Goal: Information Seeking & Learning: Find specific page/section

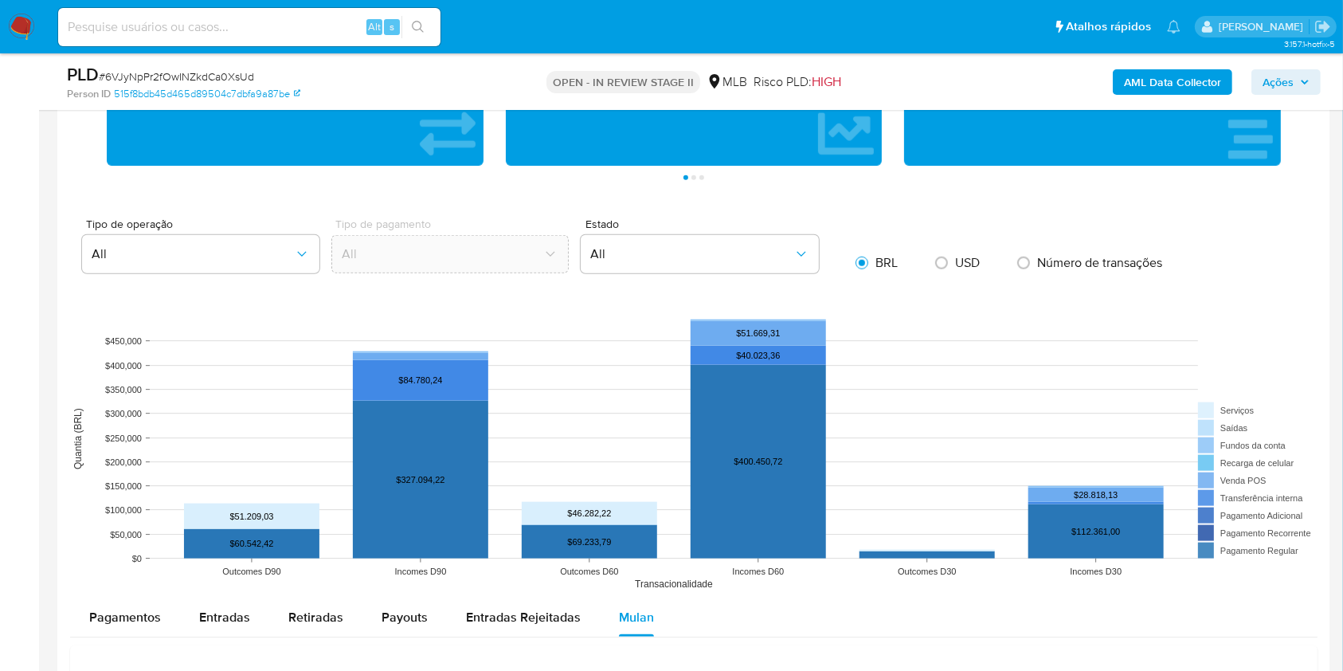
scroll to position [87, 0]
drag, startPoint x: 241, startPoint y: 22, endPoint x: 276, endPoint y: 22, distance: 35.1
click at [241, 22] on input at bounding box center [249, 27] width 382 height 21
paste input "usbsJoLsxEJ405Xc7CU9aYkf"
click at [436, 27] on input "usbsJoLsxEJ405Xc7CU9aYkf" at bounding box center [249, 27] width 382 height 21
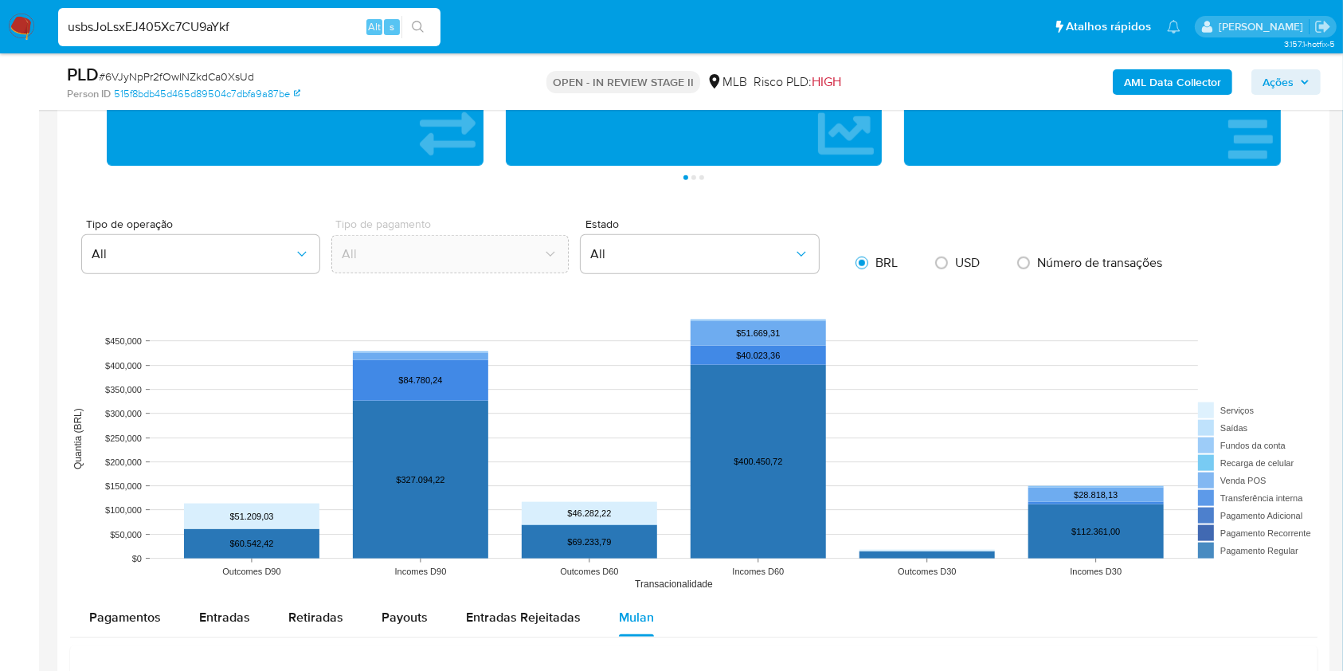
type input "usbsJoLsxEJ405Xc7CU9aYkf"
click at [421, 28] on icon "search-icon" at bounding box center [418, 27] width 13 height 13
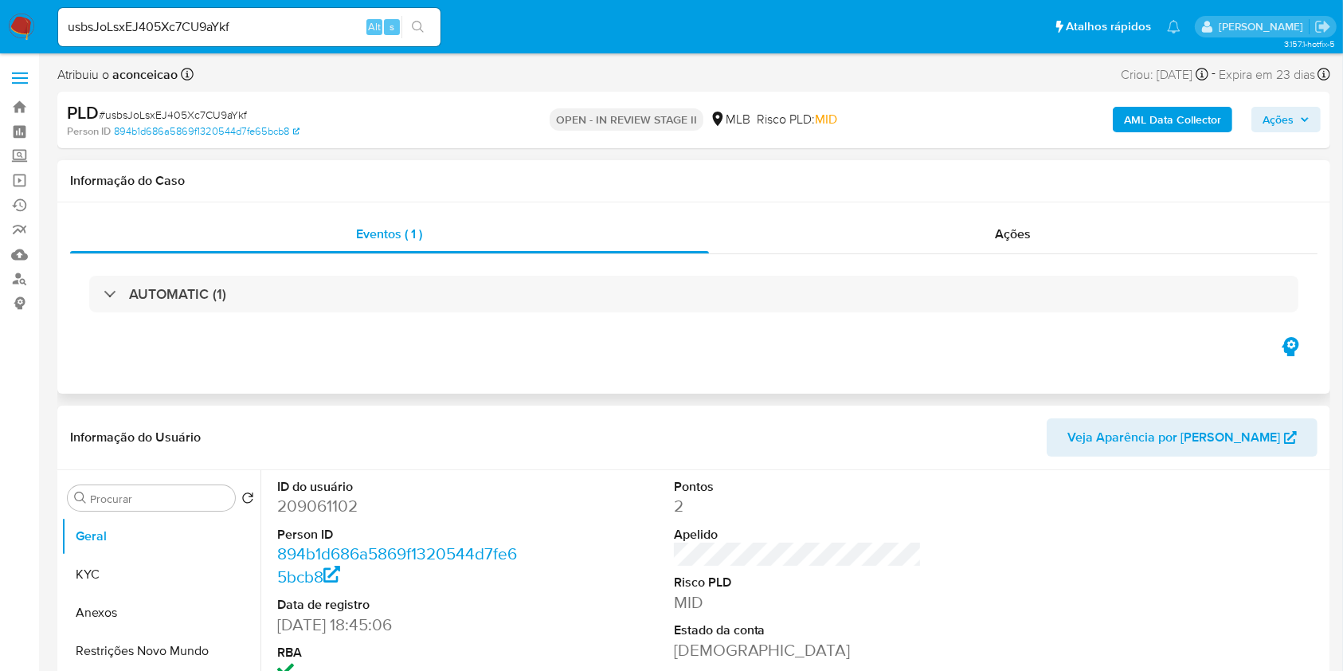
select select "10"
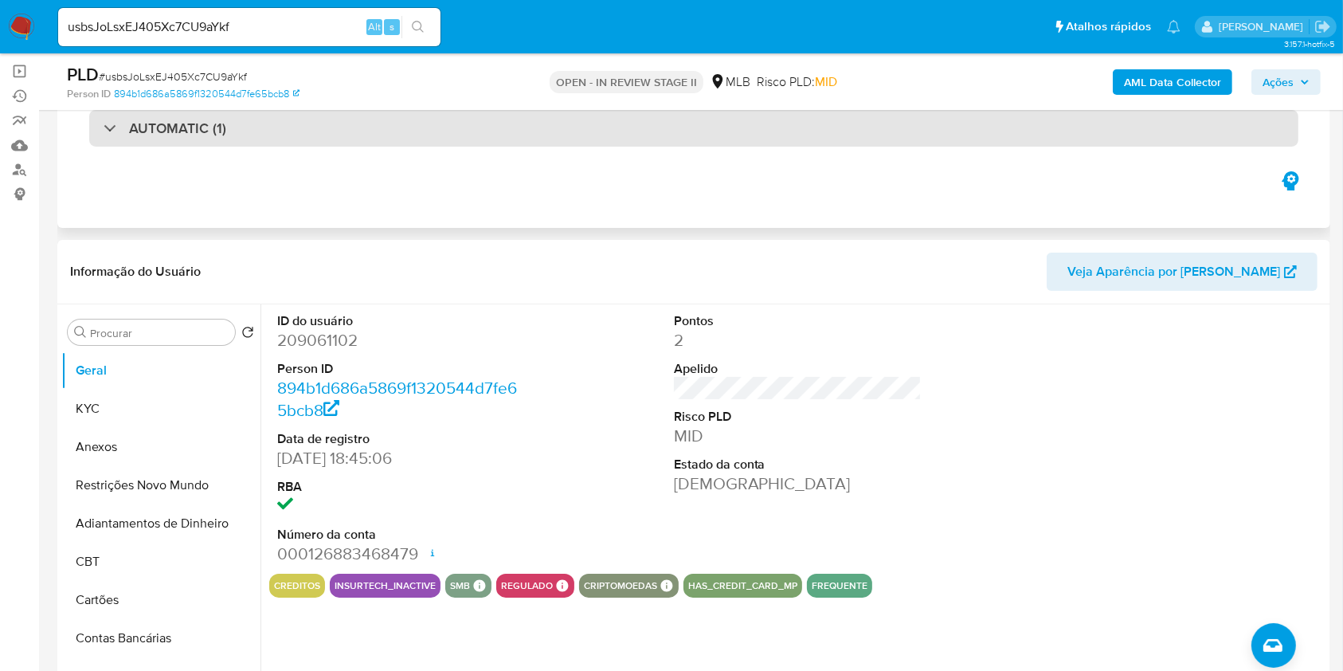
scroll to position [212, 0]
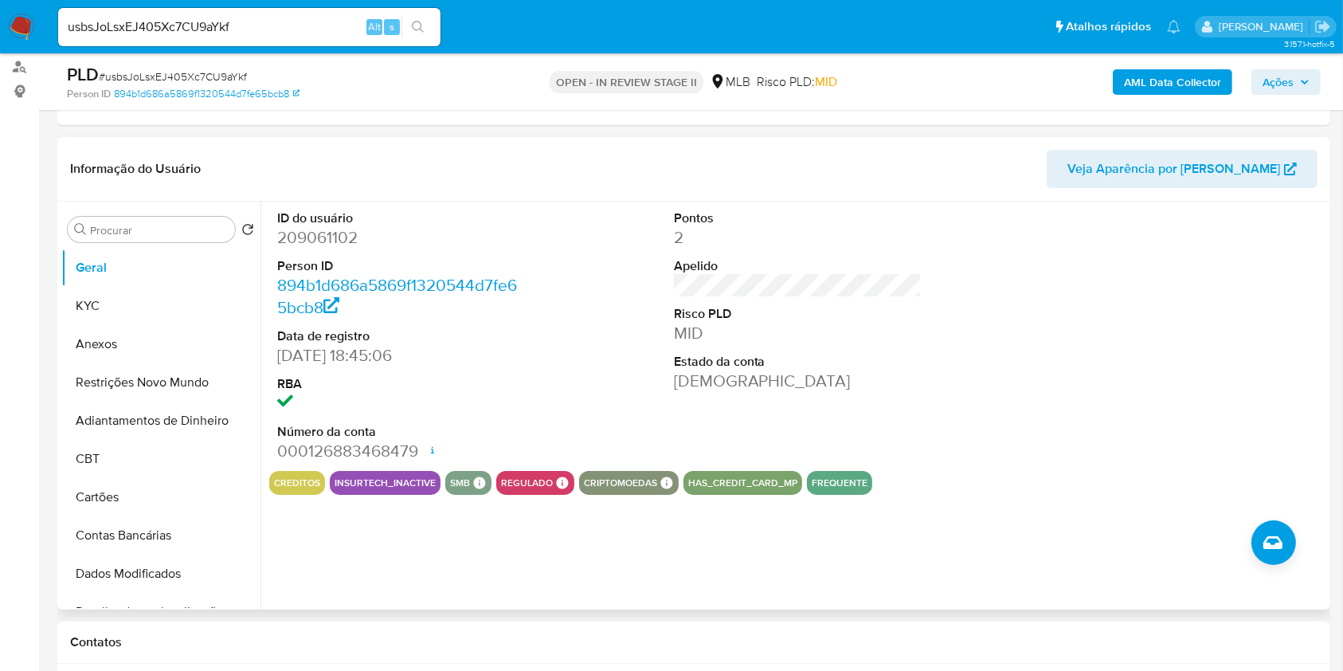
click at [551, 384] on div "ID do usuário 209061102 Person ID 894b1d686a5869f1320544d7fe65bcb8 Data de regi…" at bounding box center [797, 336] width 1057 height 269
click at [120, 300] on button "KYC" at bounding box center [154, 306] width 186 height 38
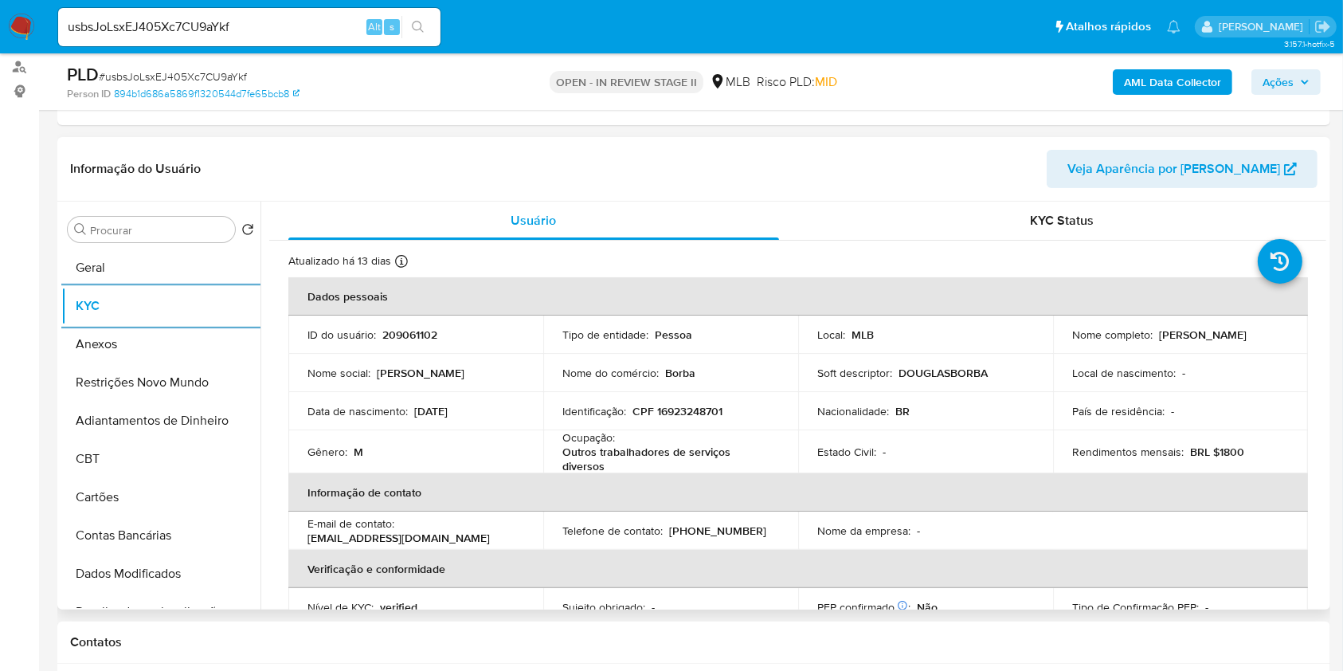
click at [666, 456] on p "Outros trabalhadores de serviços diversos" at bounding box center [667, 459] width 210 height 29
copy div "Ocupação : Outros trabalhadores de serviços diversos"
click at [666, 456] on p "Outros trabalhadores de serviços diversos" at bounding box center [667, 459] width 210 height 29
click at [194, 220] on div "Procurar" at bounding box center [151, 229] width 167 height 25
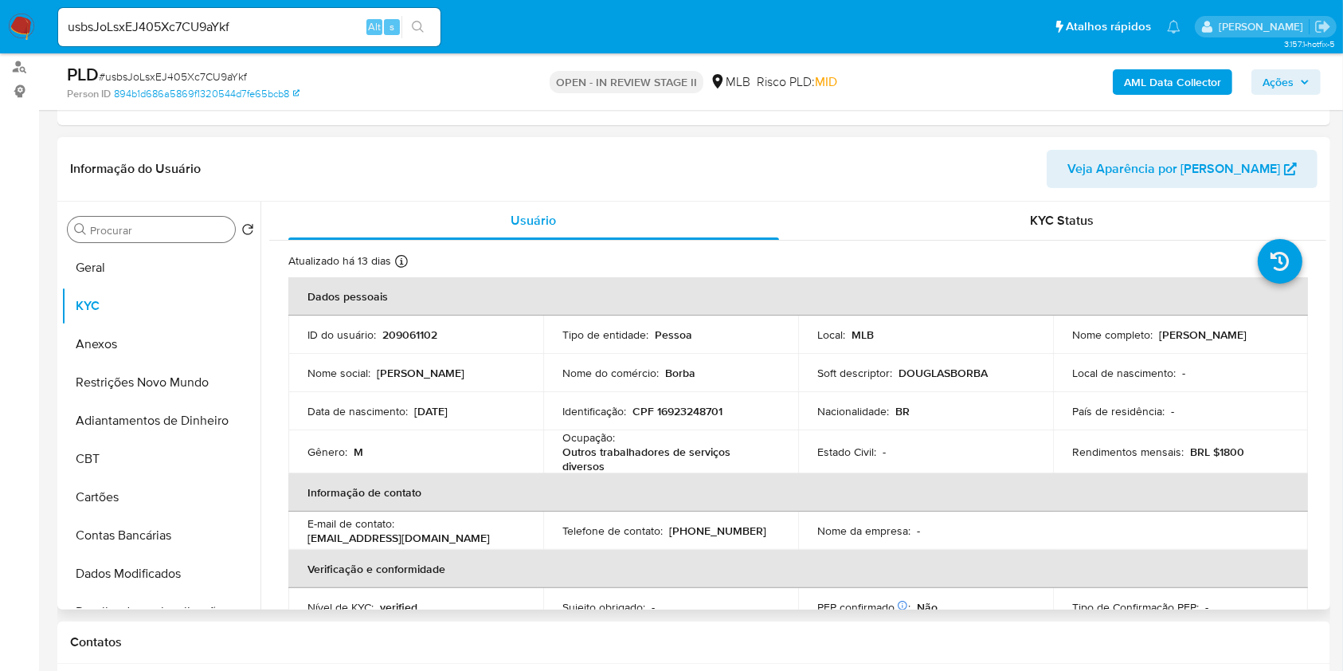
click at [192, 224] on input "Procurar" at bounding box center [159, 230] width 139 height 14
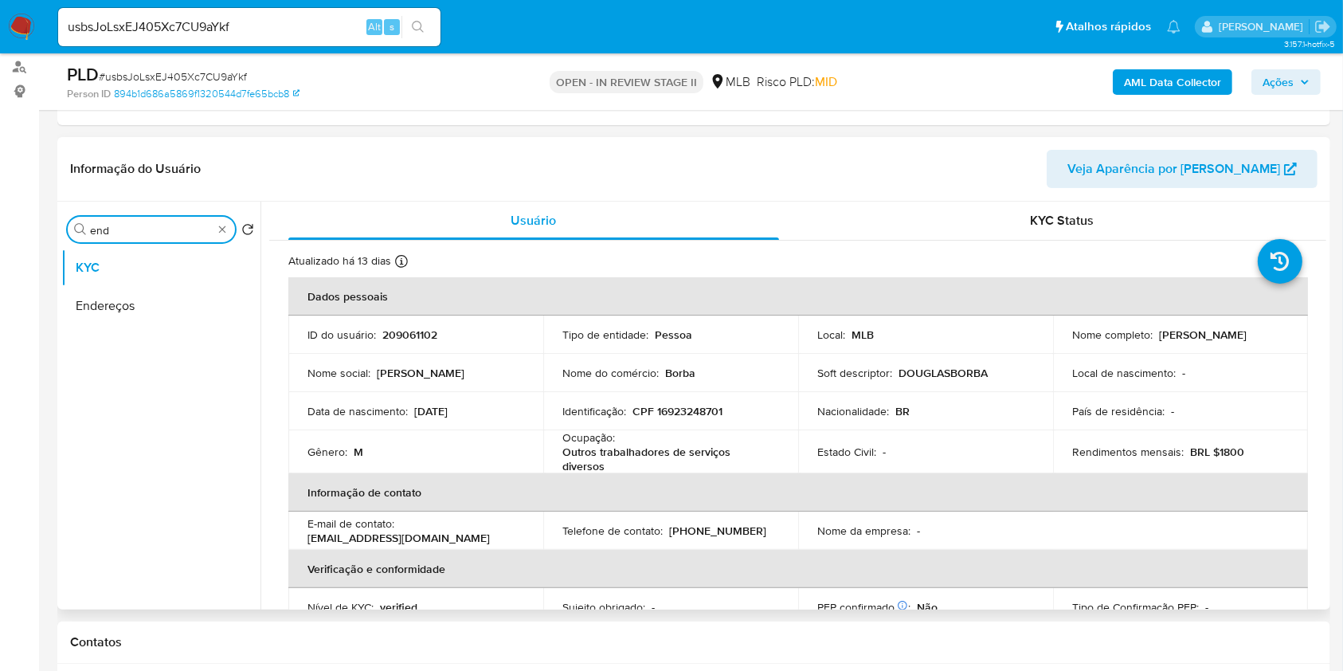
type input "end"
click at [155, 335] on ul "KYC Endereços" at bounding box center [160, 428] width 199 height 359
click at [164, 316] on button "Endereços" at bounding box center [154, 306] width 186 height 38
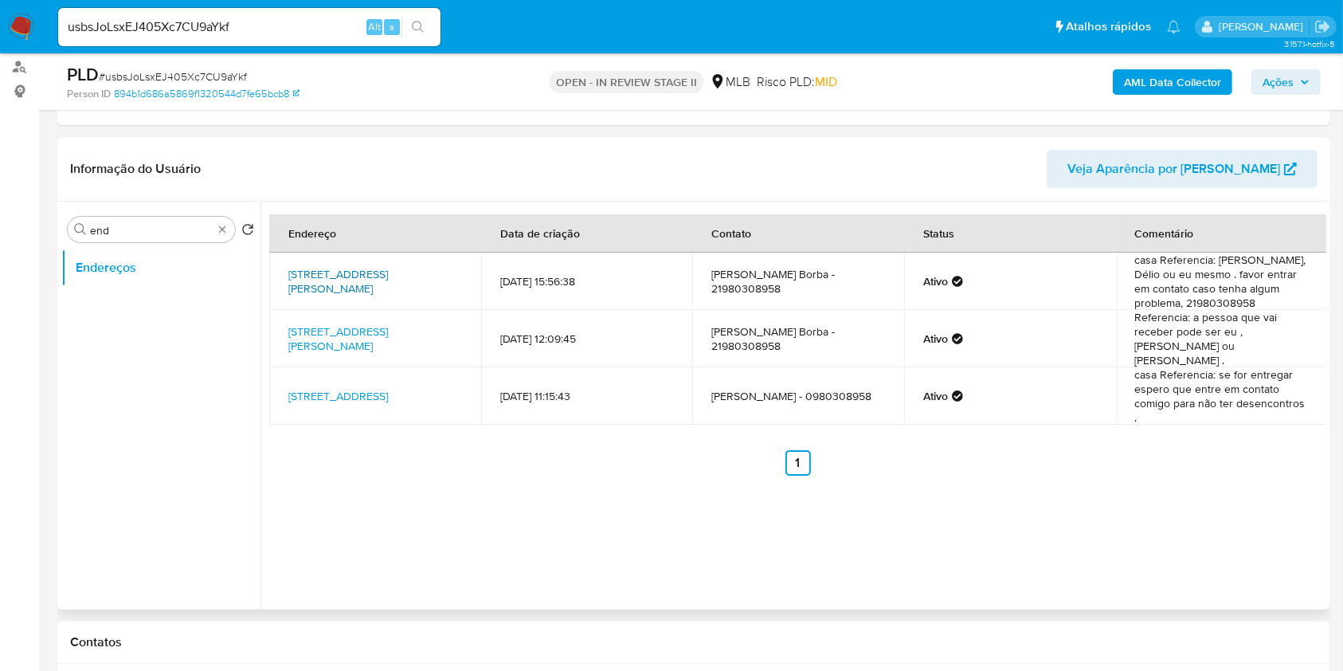
click at [388, 277] on link "[STREET_ADDRESS][PERSON_NAME]" at bounding box center [338, 281] width 100 height 30
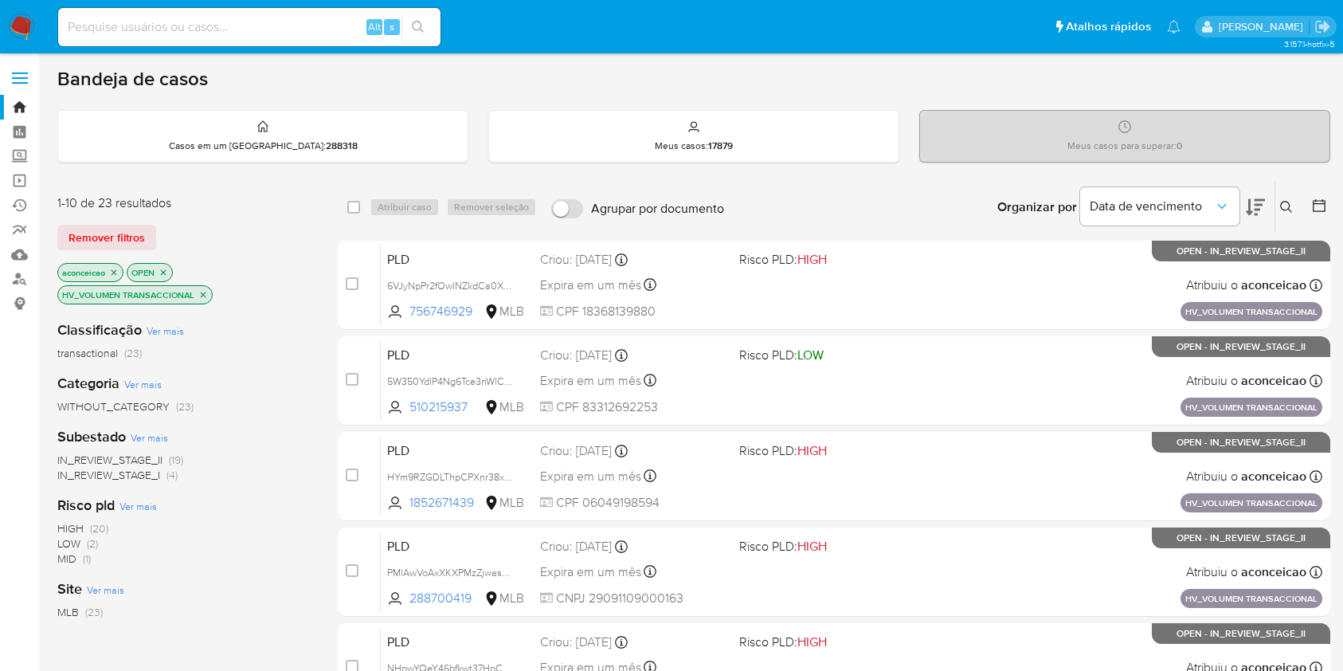
scroll to position [55, 0]
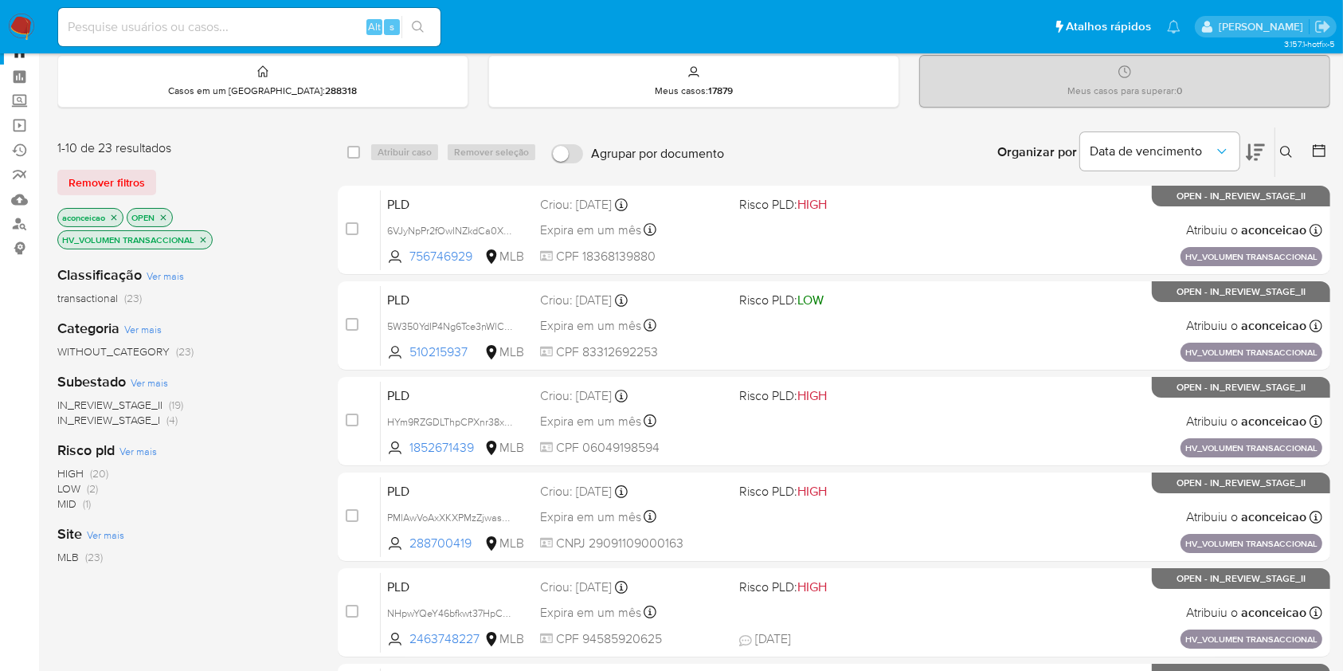
click at [116, 217] on icon "close-filter" at bounding box center [115, 217] width 6 height 6
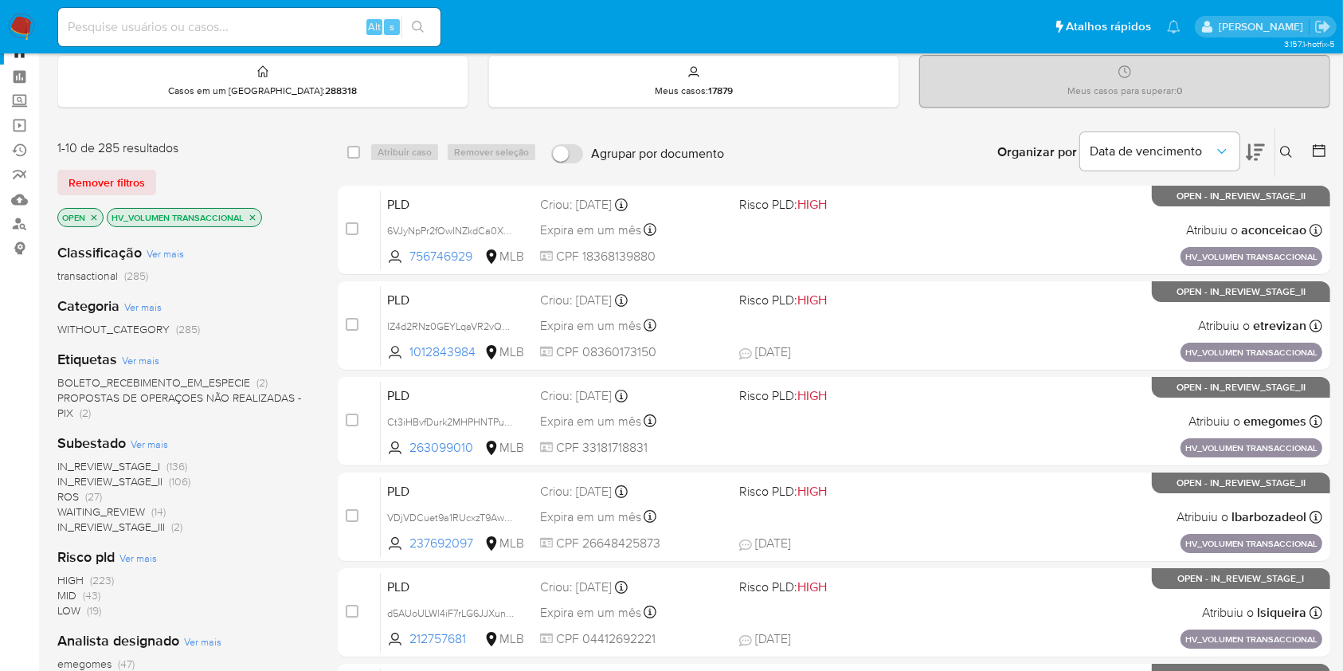
click at [253, 217] on icon "close-filter" at bounding box center [253, 218] width 10 height 10
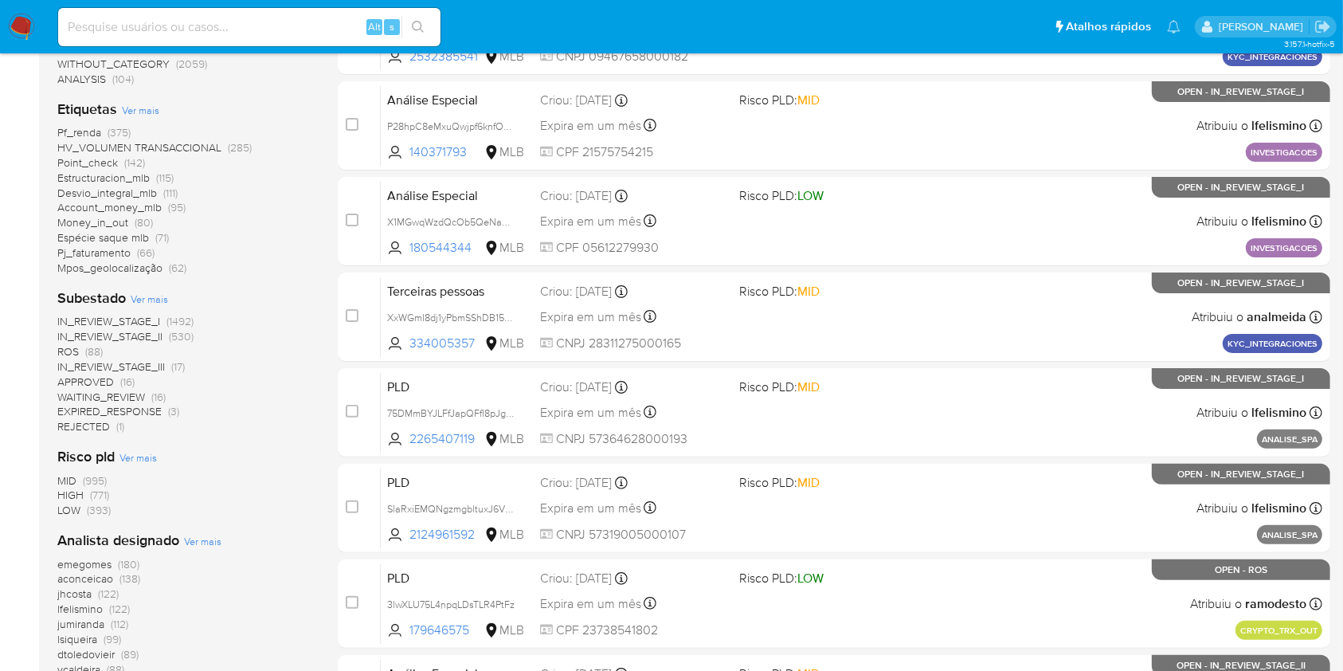
scroll to position [374, 0]
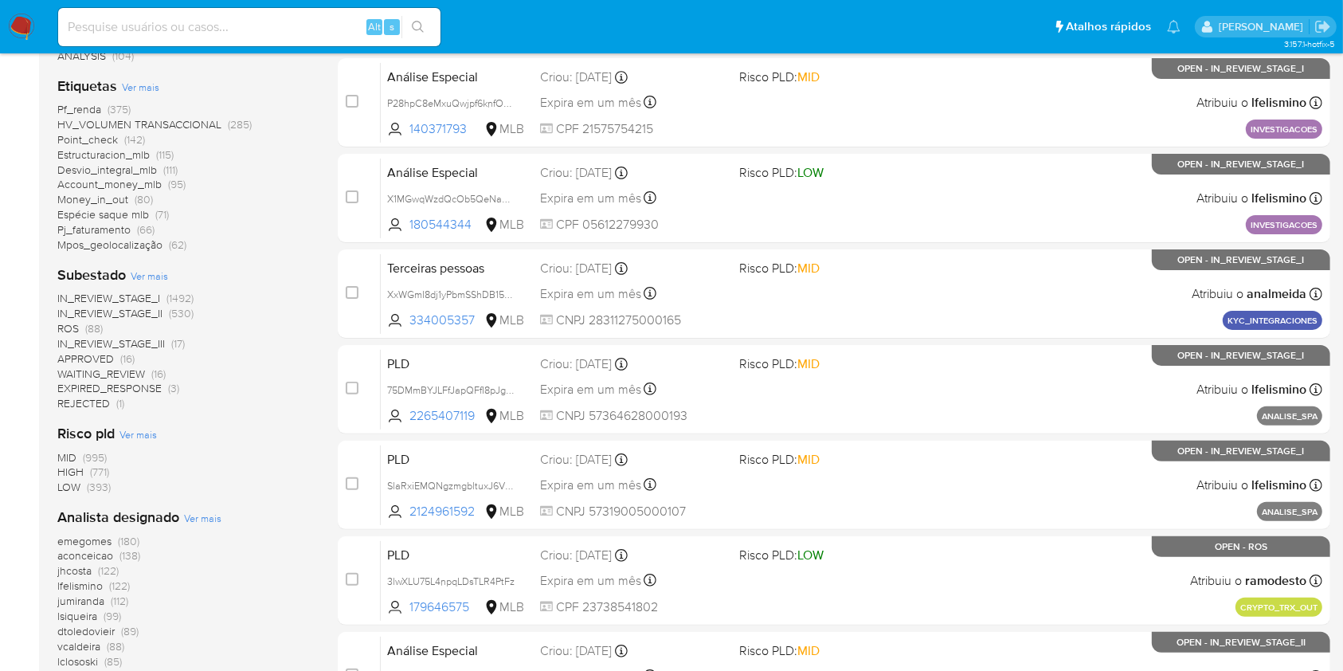
click at [92, 326] on span "(88)" at bounding box center [94, 328] width 18 height 16
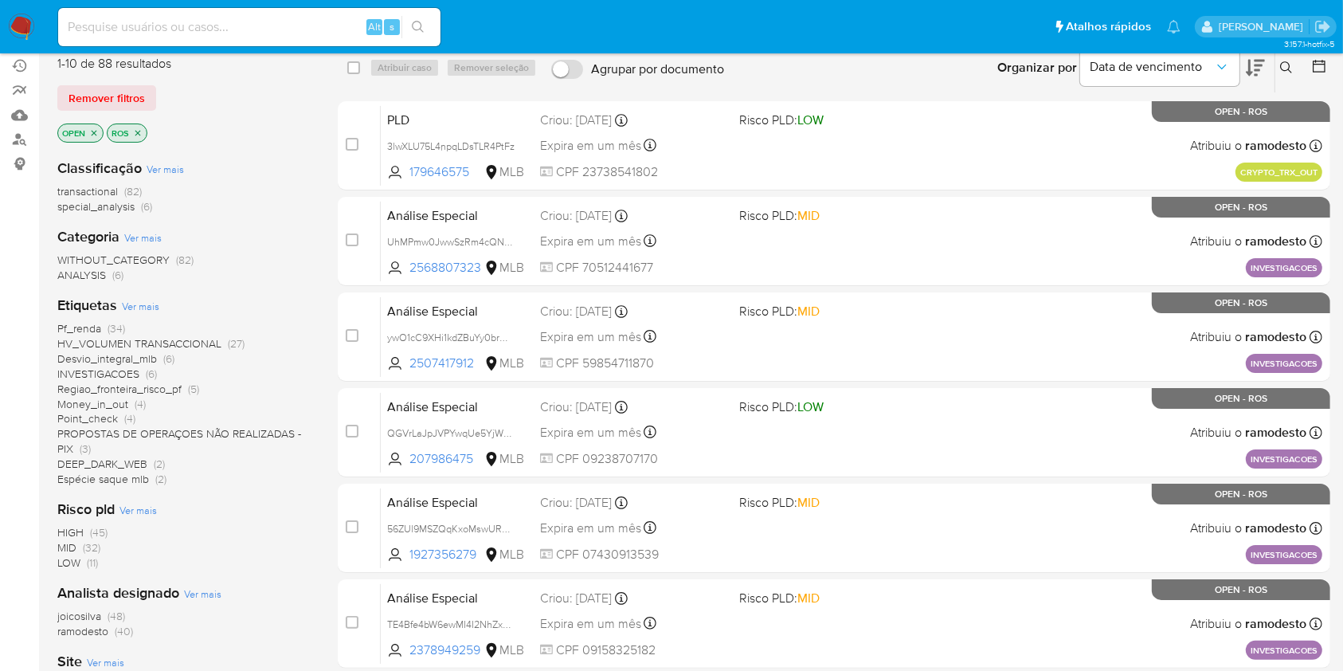
scroll to position [106, 0]
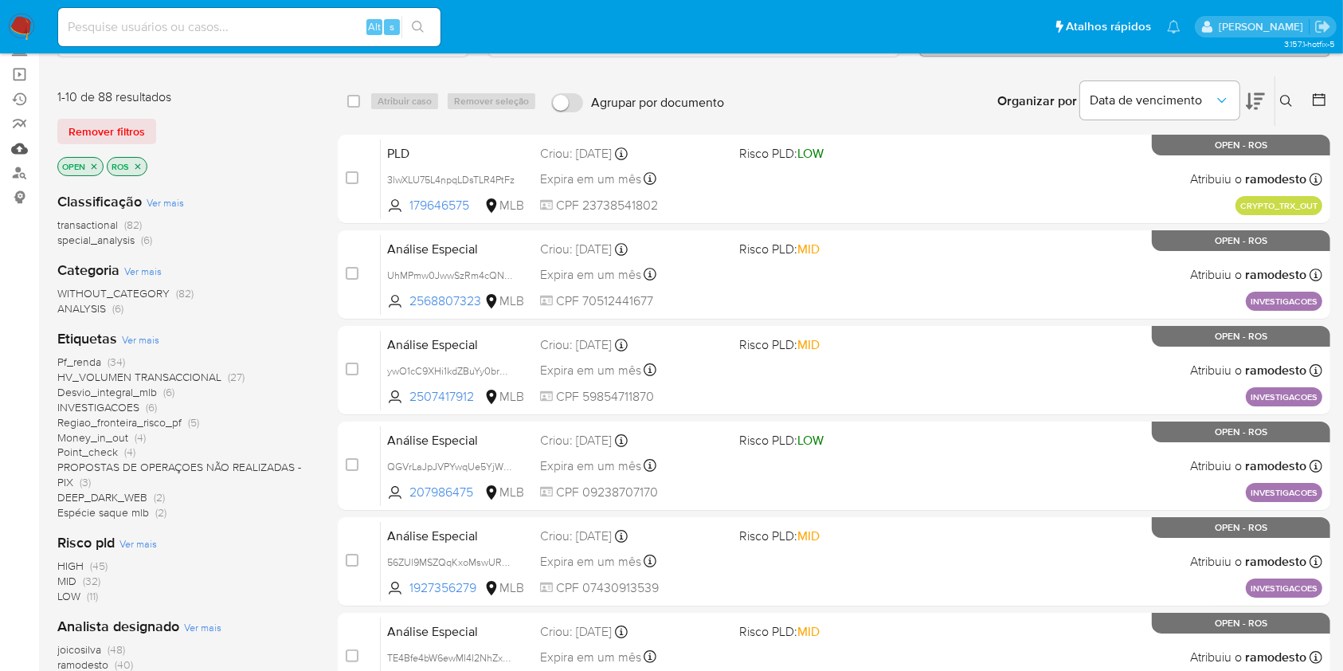
click at [21, 150] on link "Mulan" at bounding box center [95, 148] width 190 height 25
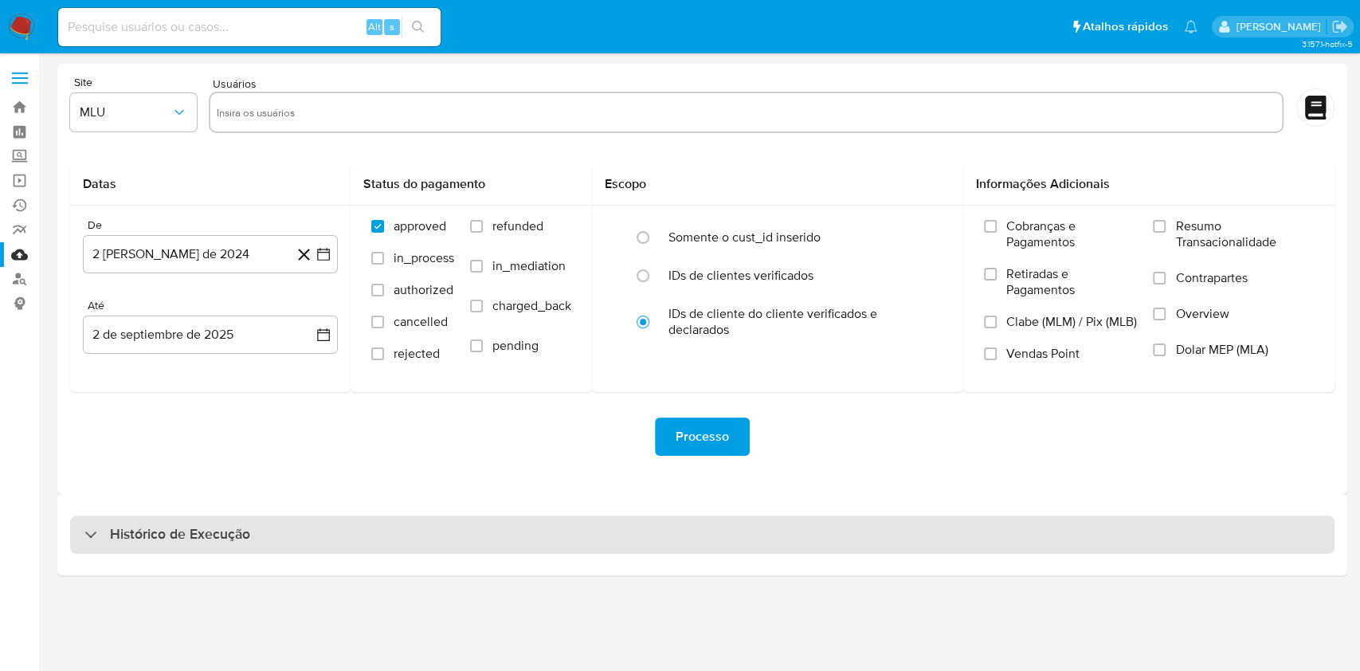
click at [706, 551] on div "Histórico de Execução" at bounding box center [702, 534] width 1264 height 38
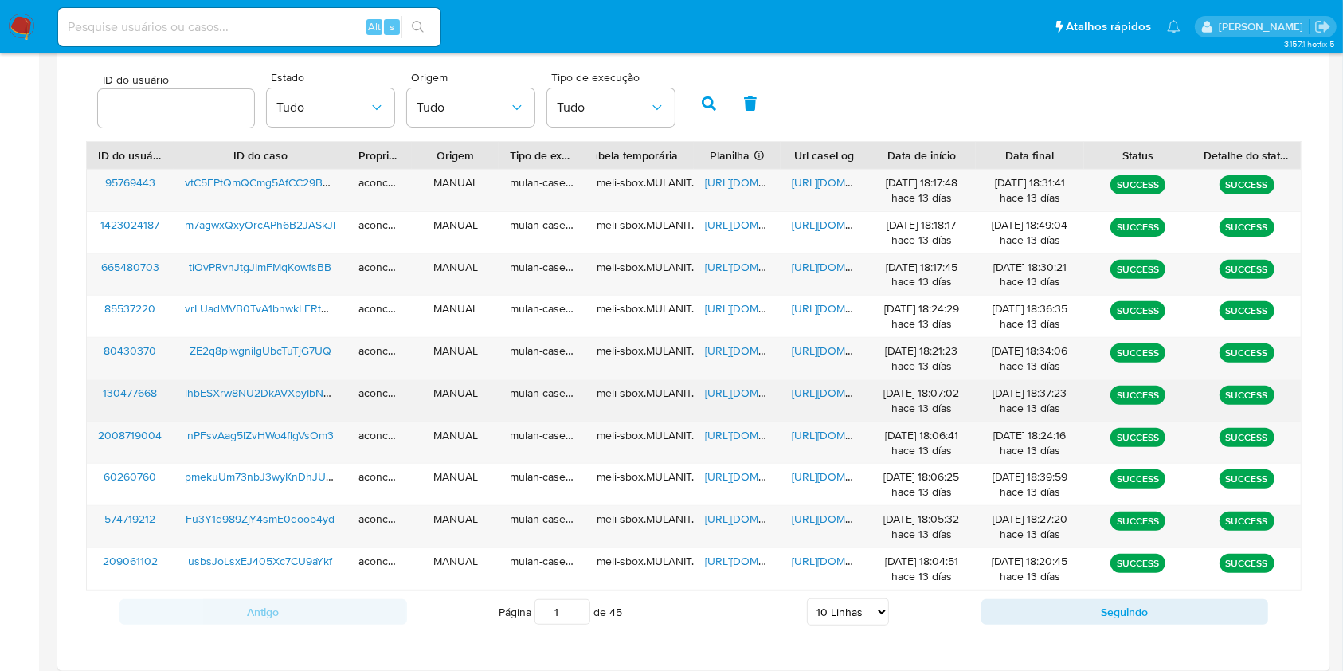
scroll to position [516, 0]
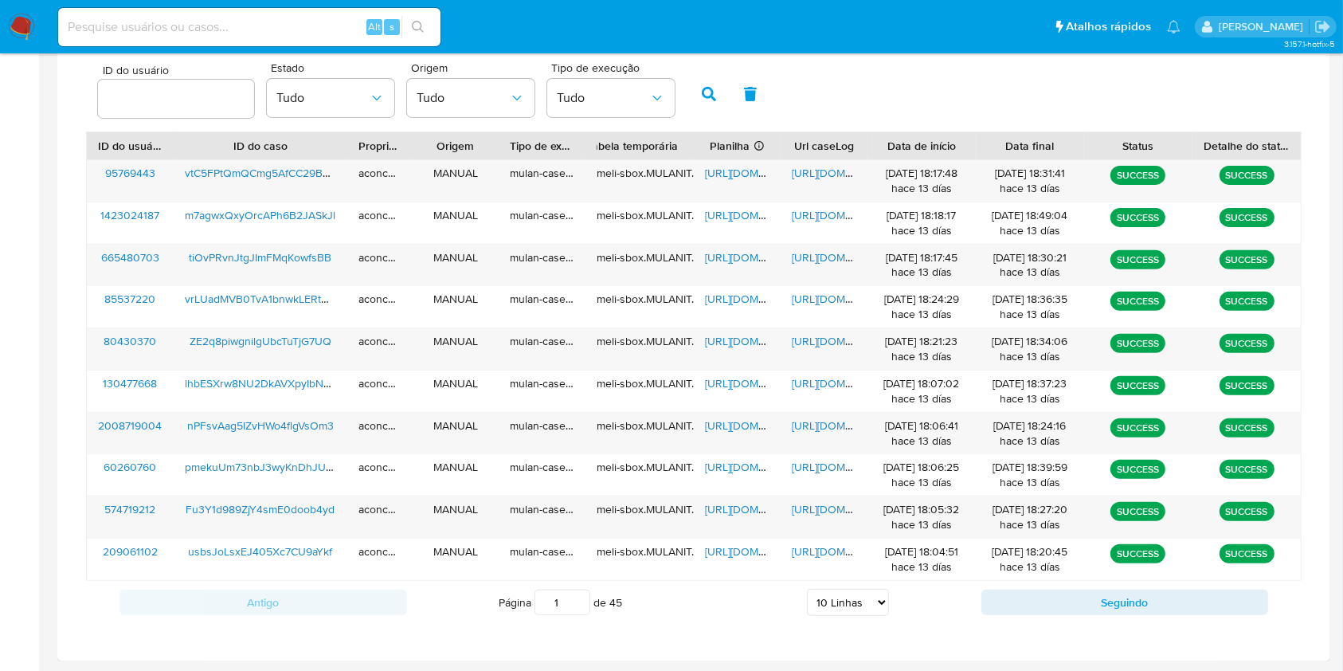
click at [872, 615] on div "Página 1 de 45 5 Linhas 10 Linhas 20 Linhas 25 Linhas 50 Linhas 100 Linhas" at bounding box center [694, 602] width 574 height 32
click at [873, 606] on select "5 Linhas 10 Linhas 20 Linhas 25 Linhas 50 Linhas 100 Linhas" at bounding box center [848, 602] width 82 height 27
select select "50"
click at [807, 589] on select "5 Linhas 10 Linhas 20 Linhas 25 Linhas 50 Linhas 100 Linhas" at bounding box center [848, 602] width 82 height 27
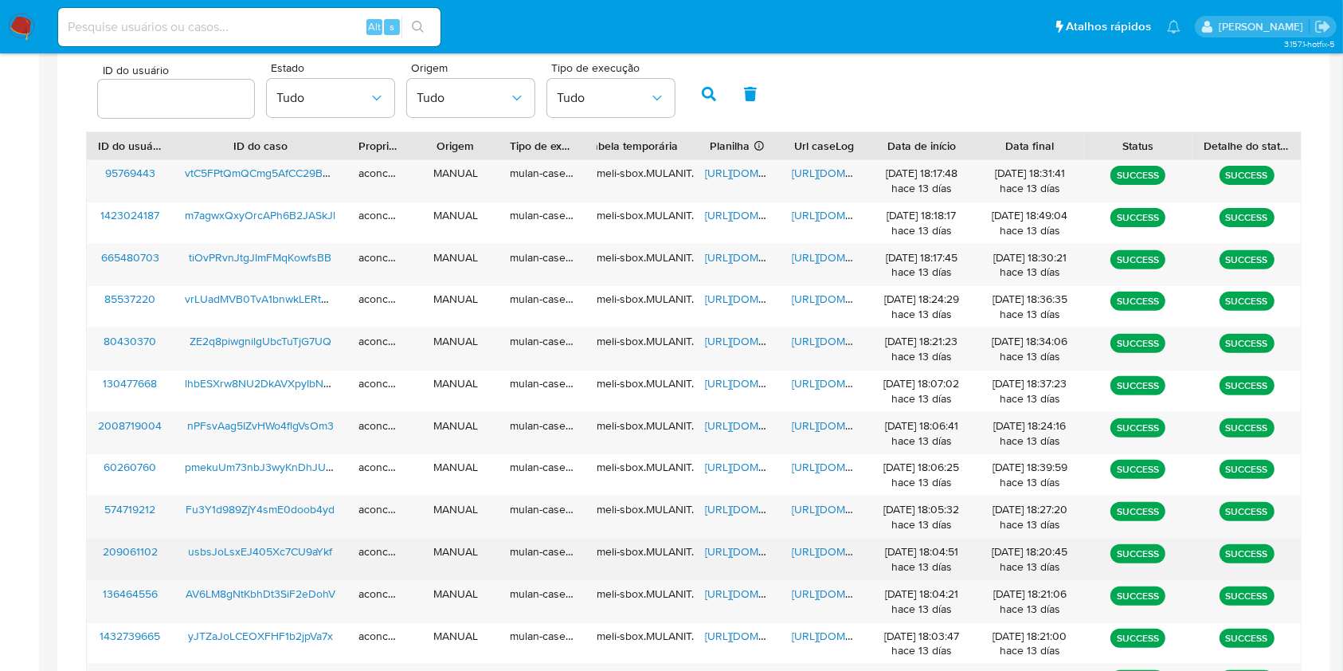
click at [748, 553] on span "https://docs.google.com/spreadsheets/d/1NCOxscr6RCbkKrAsS9i0ed0cjcC0nUD97hthTuJ…" at bounding box center [760, 551] width 110 height 16
click at [798, 549] on span "https://docs.google.com/document/d/1E5impsOtgjS10fvltyRWNOMJiU0h3gCT2c8S6uyeIPk…" at bounding box center [847, 551] width 110 height 16
